Goal: Navigation & Orientation: Find specific page/section

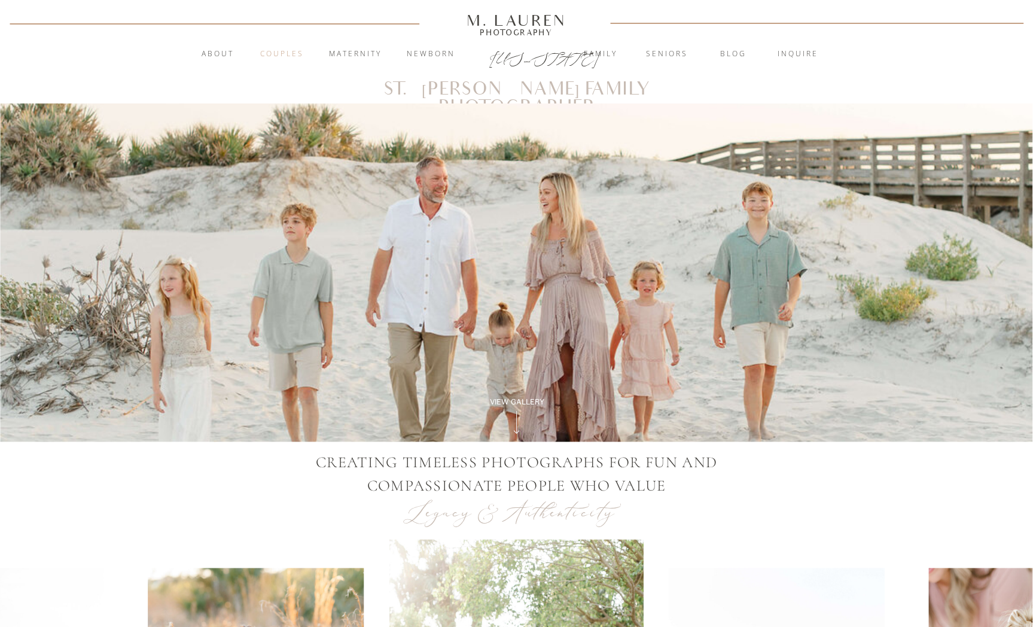
click at [285, 51] on nav "Couples" at bounding box center [282, 54] width 65 height 12
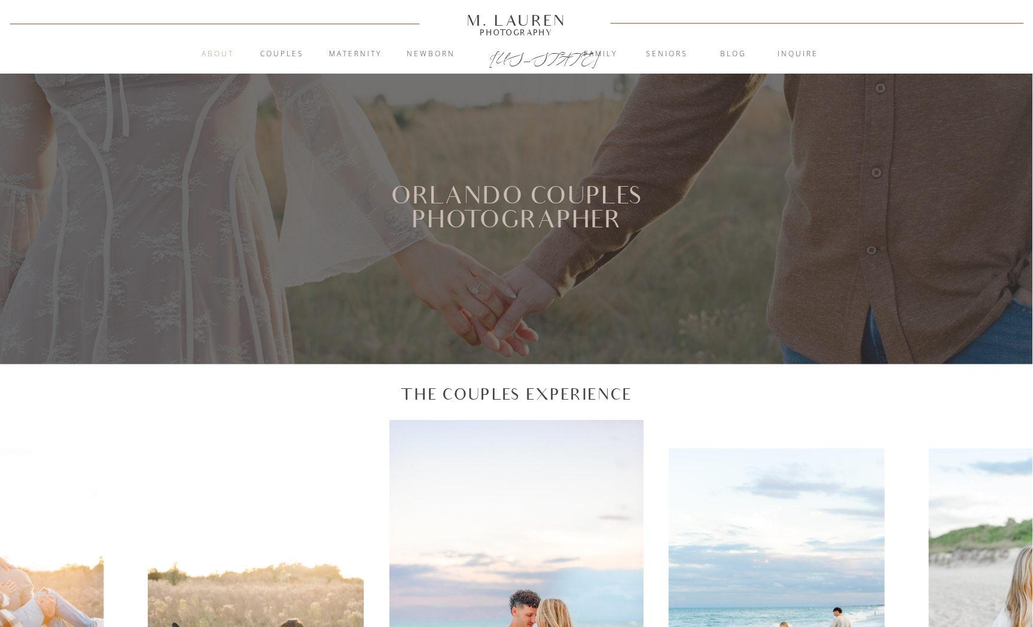
click at [230, 50] on nav "About" at bounding box center [218, 54] width 46 height 12
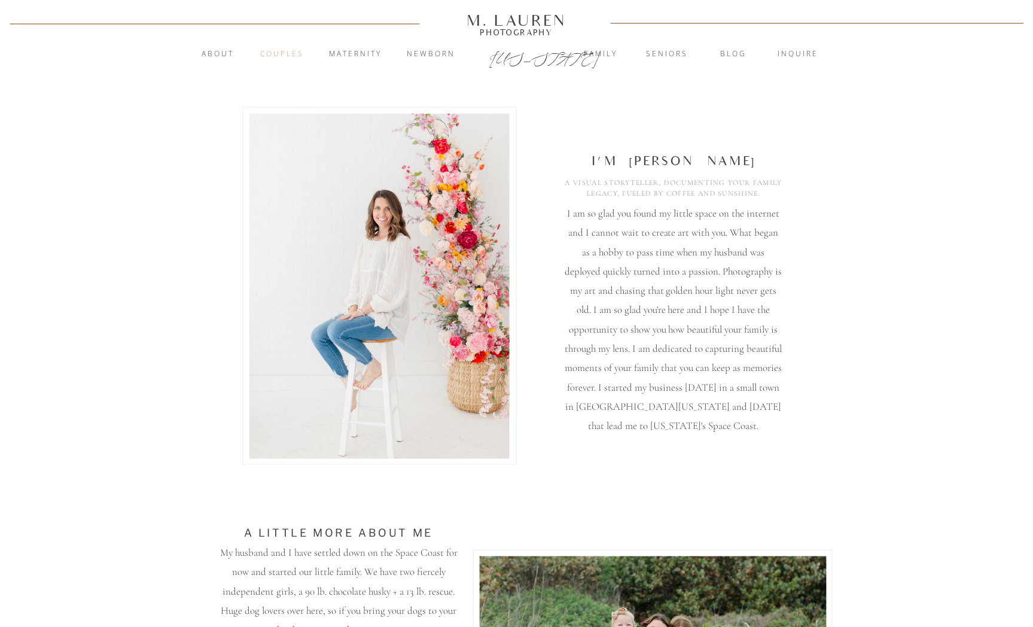
click at [283, 55] on nav "Couples" at bounding box center [282, 54] width 65 height 12
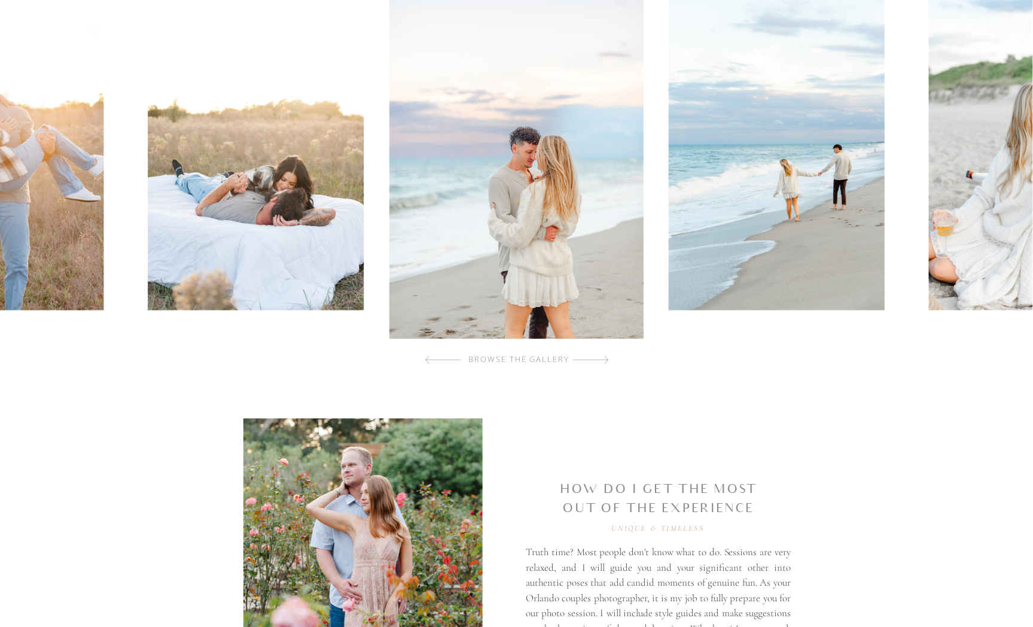
scroll to position [531, 0]
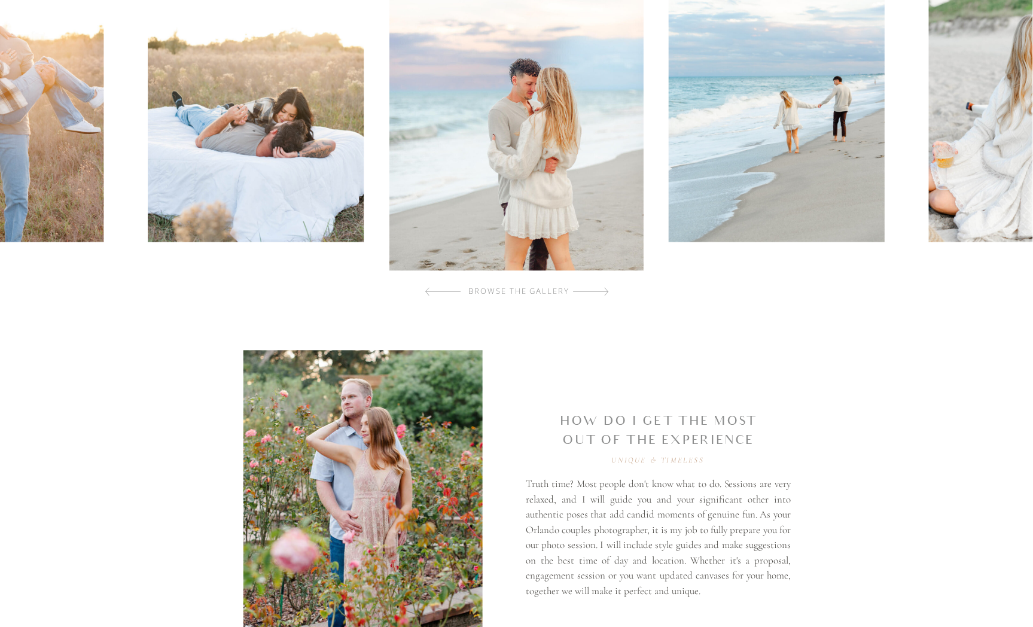
click at [602, 291] on div at bounding box center [591, 292] width 36 height 24
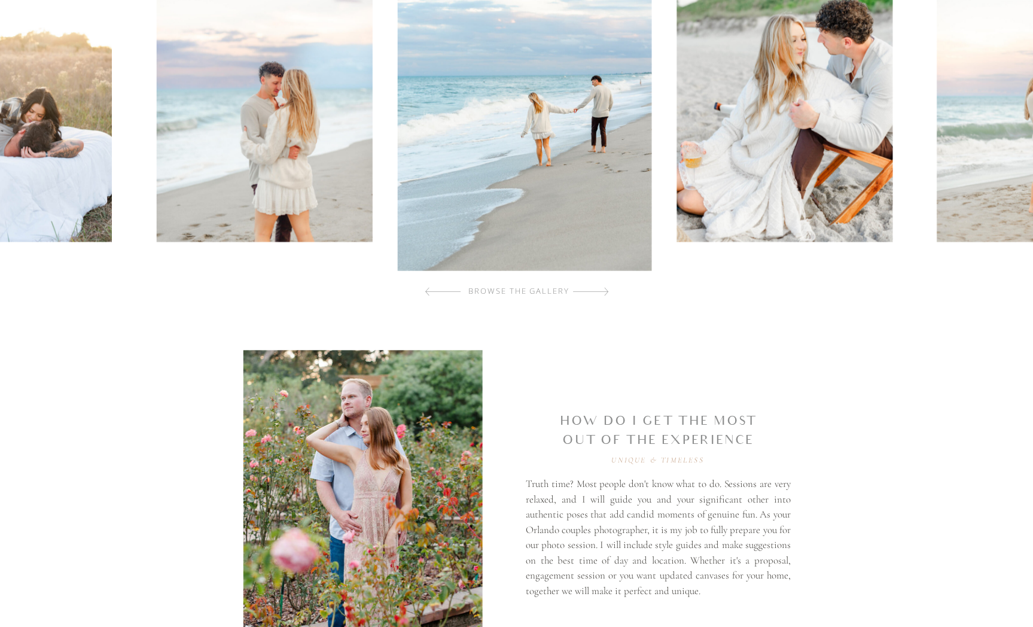
click at [602, 291] on div at bounding box center [591, 292] width 36 height 24
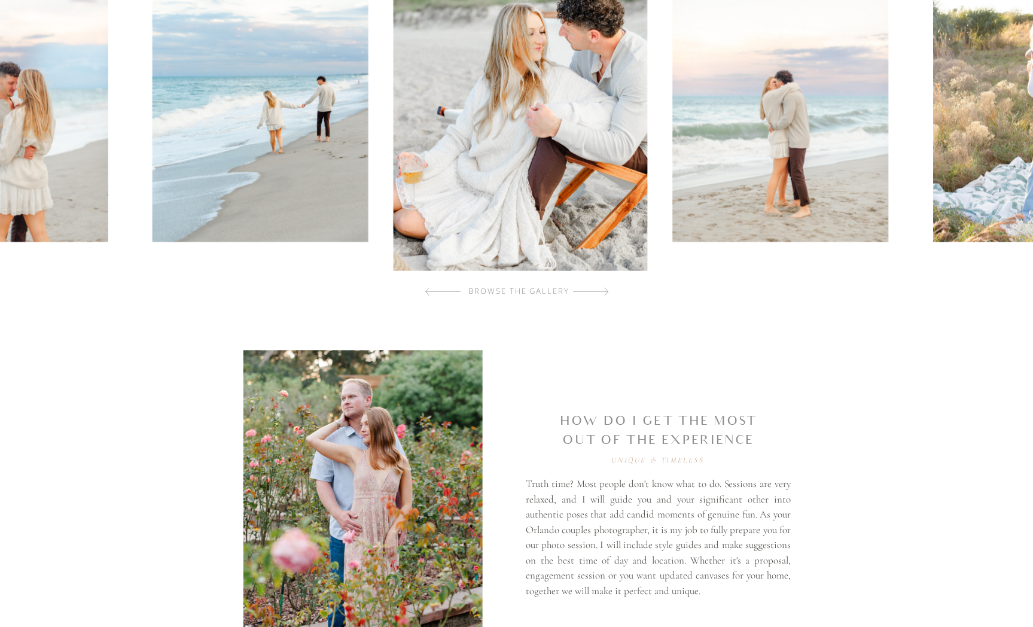
click at [602, 291] on div at bounding box center [591, 292] width 36 height 24
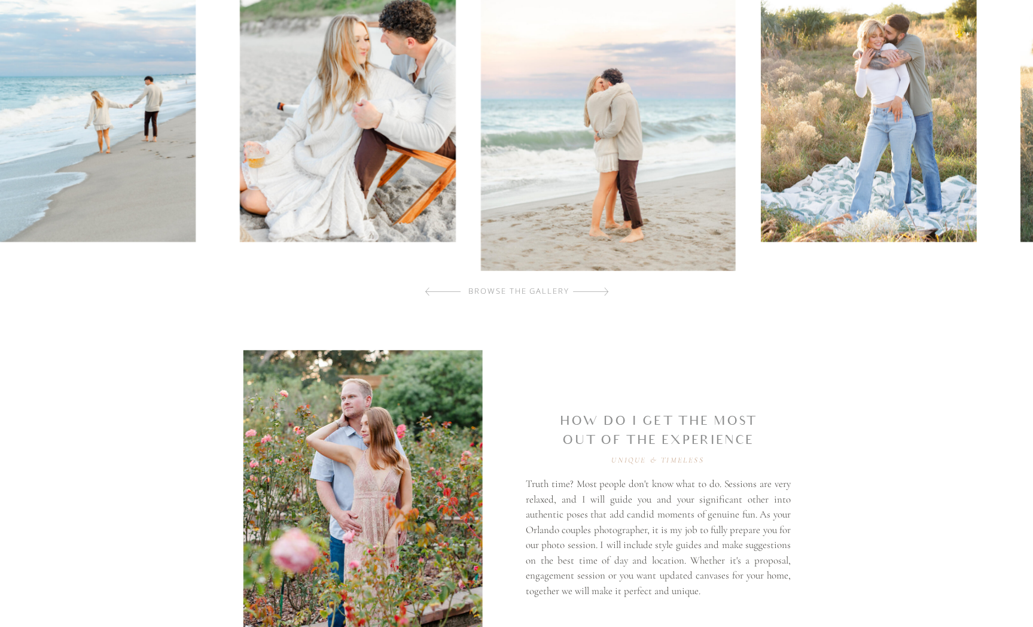
click at [602, 291] on div at bounding box center [591, 292] width 36 height 24
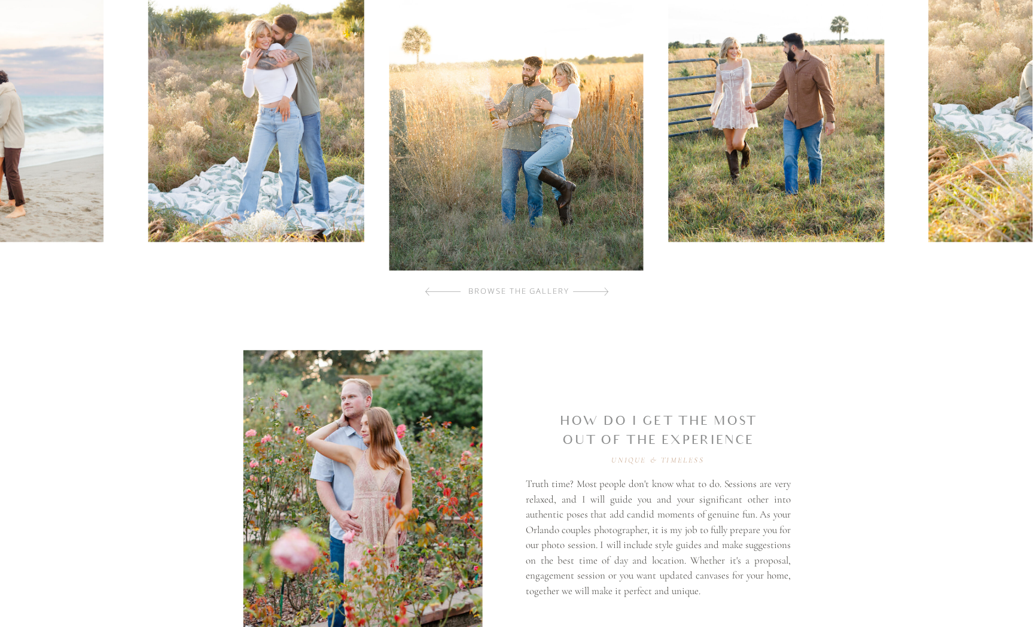
click at [602, 291] on div at bounding box center [591, 292] width 36 height 24
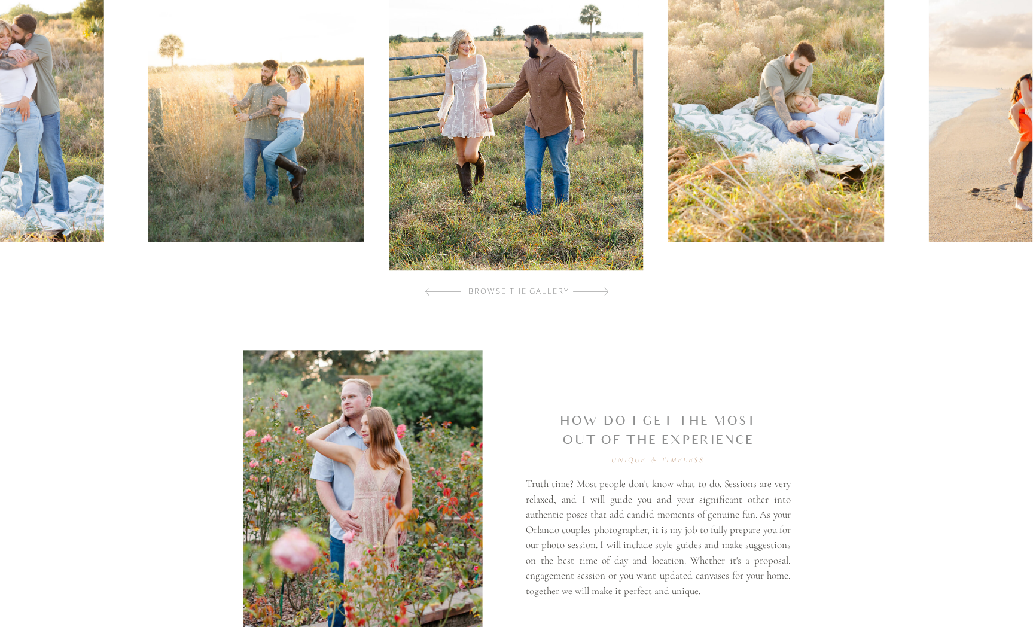
click at [602, 291] on div at bounding box center [591, 292] width 36 height 24
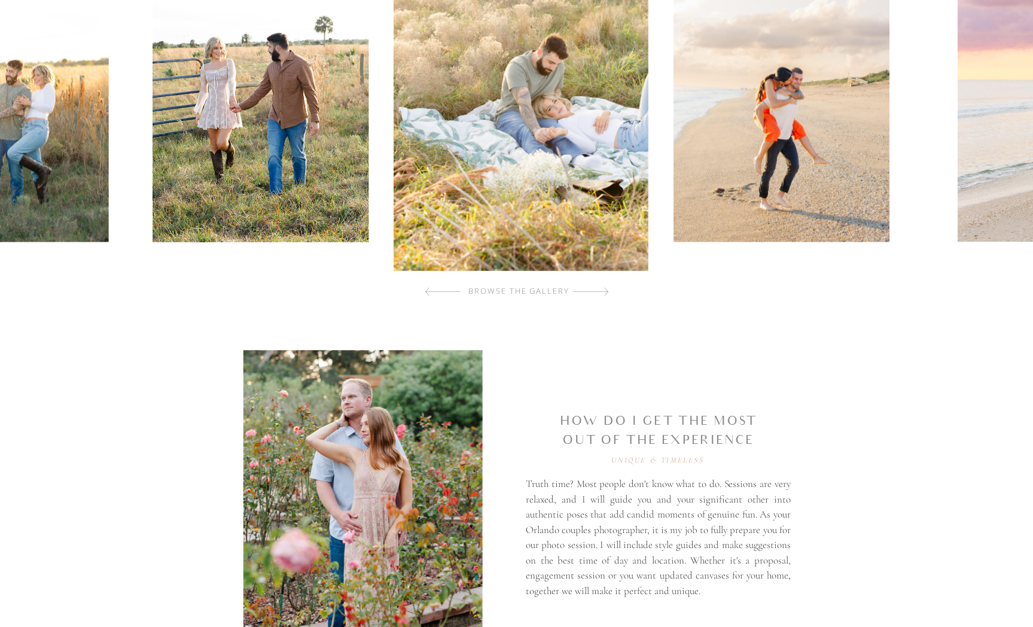
click at [602, 291] on div at bounding box center [591, 292] width 36 height 24
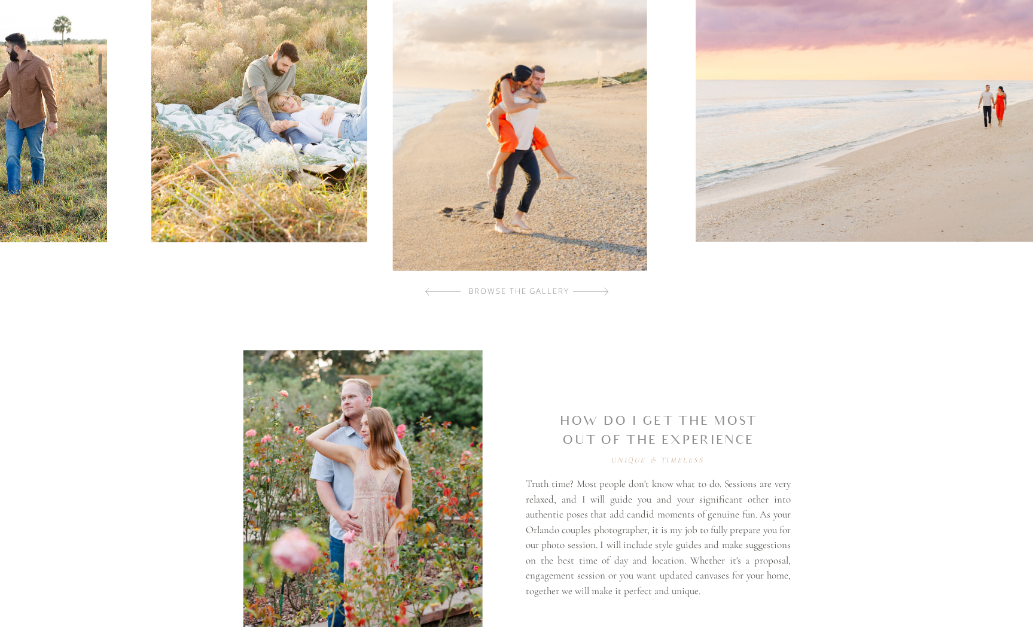
click at [602, 291] on div at bounding box center [591, 292] width 36 height 24
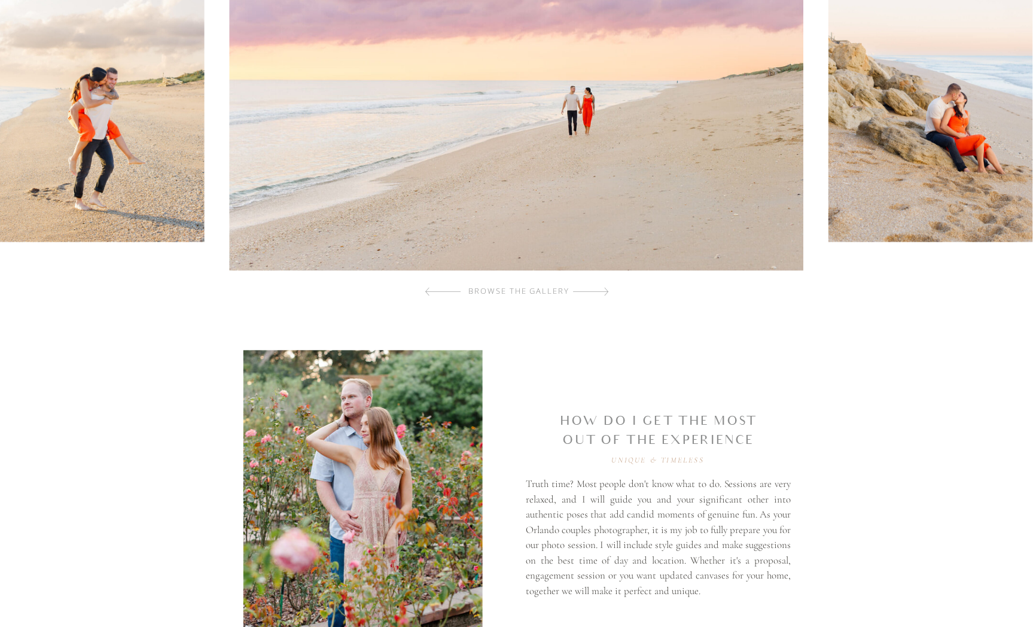
click at [602, 291] on div at bounding box center [591, 292] width 36 height 24
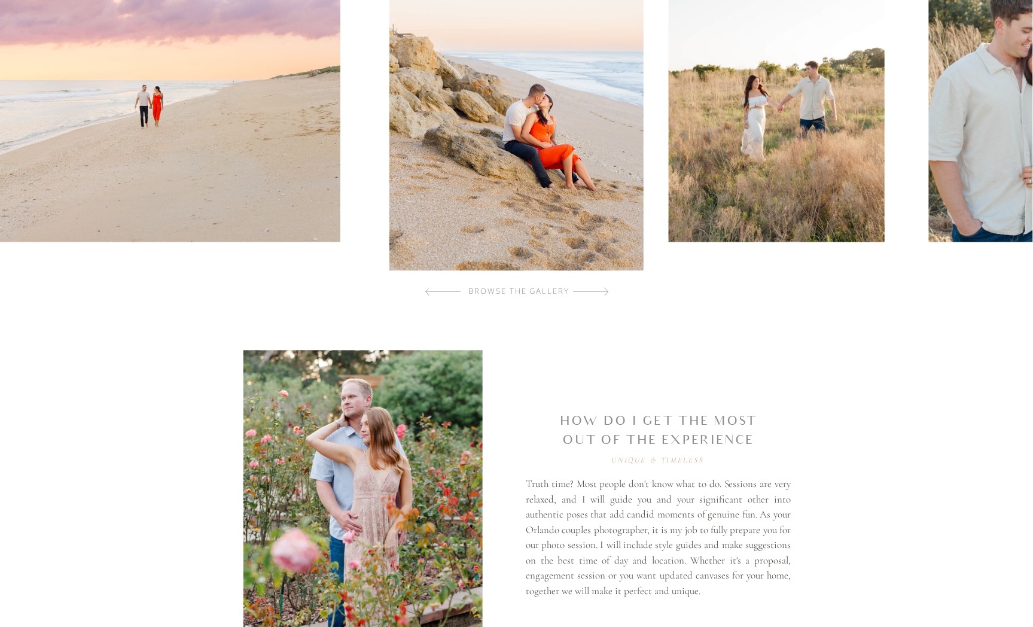
click at [602, 291] on div at bounding box center [591, 292] width 36 height 24
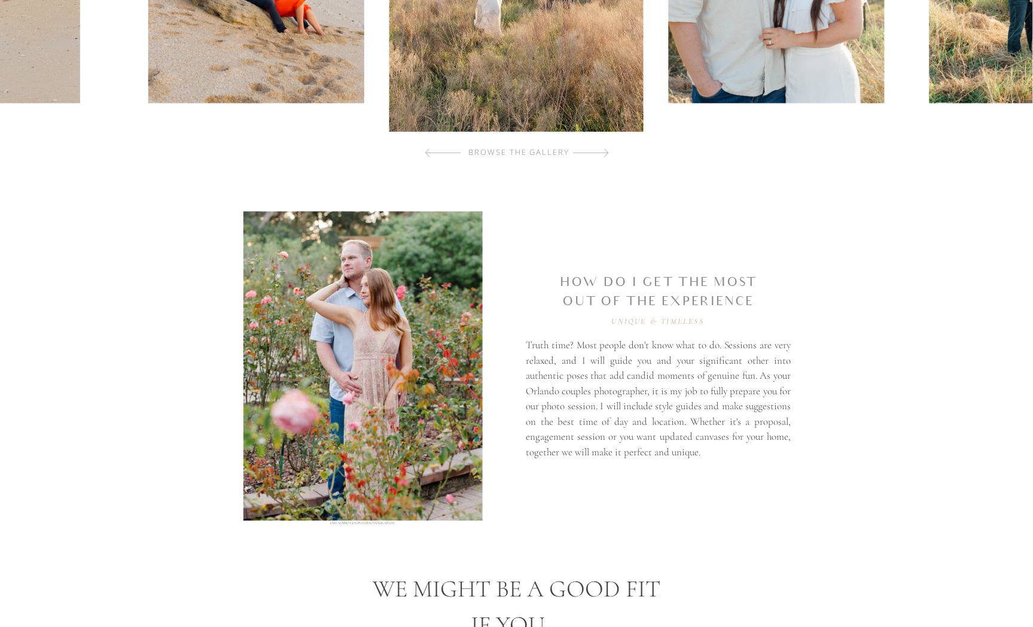
scroll to position [731, 0]
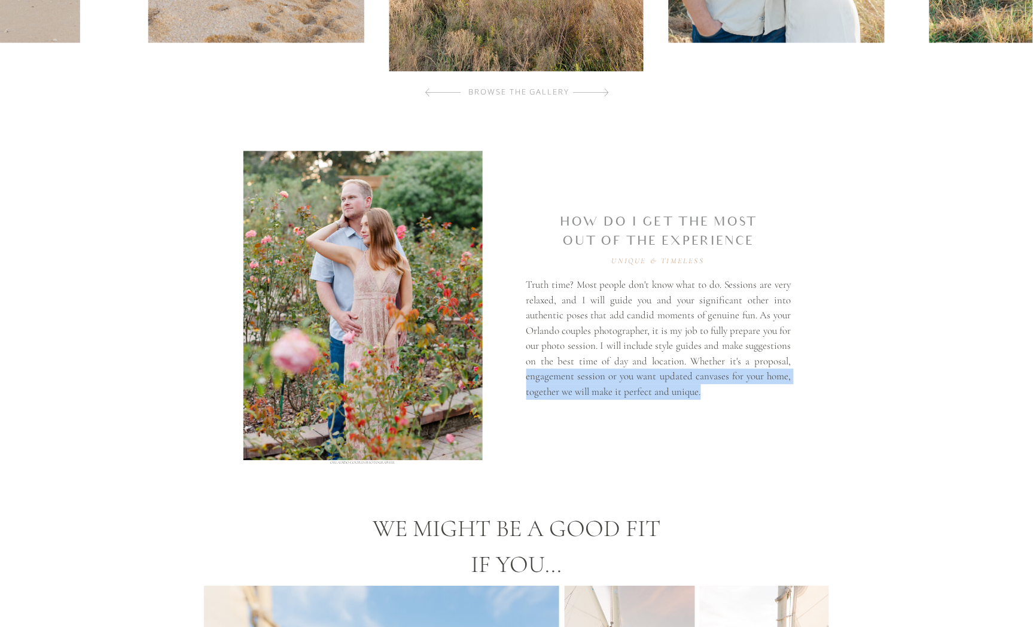
drag, startPoint x: 726, startPoint y: 387, endPoint x: 527, endPoint y: 383, distance: 199.2
click at [527, 383] on p "Truth time? Most people don't know what to do. Sessions are very relaxed, and I…" at bounding box center [658, 340] width 265 height 126
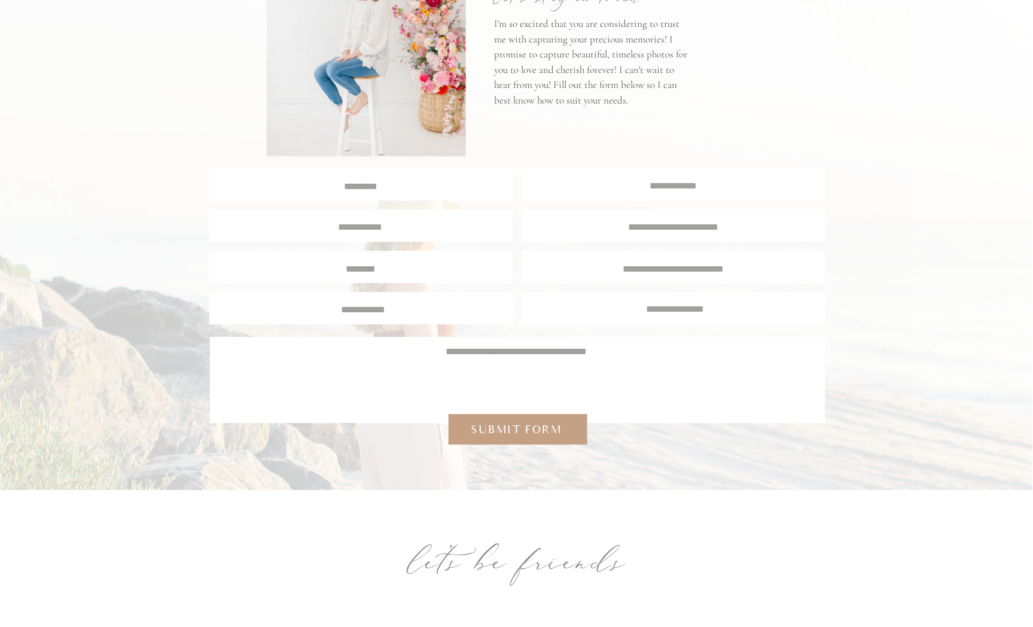
scroll to position [4837, 0]
